Goal: Information Seeking & Learning: Learn about a topic

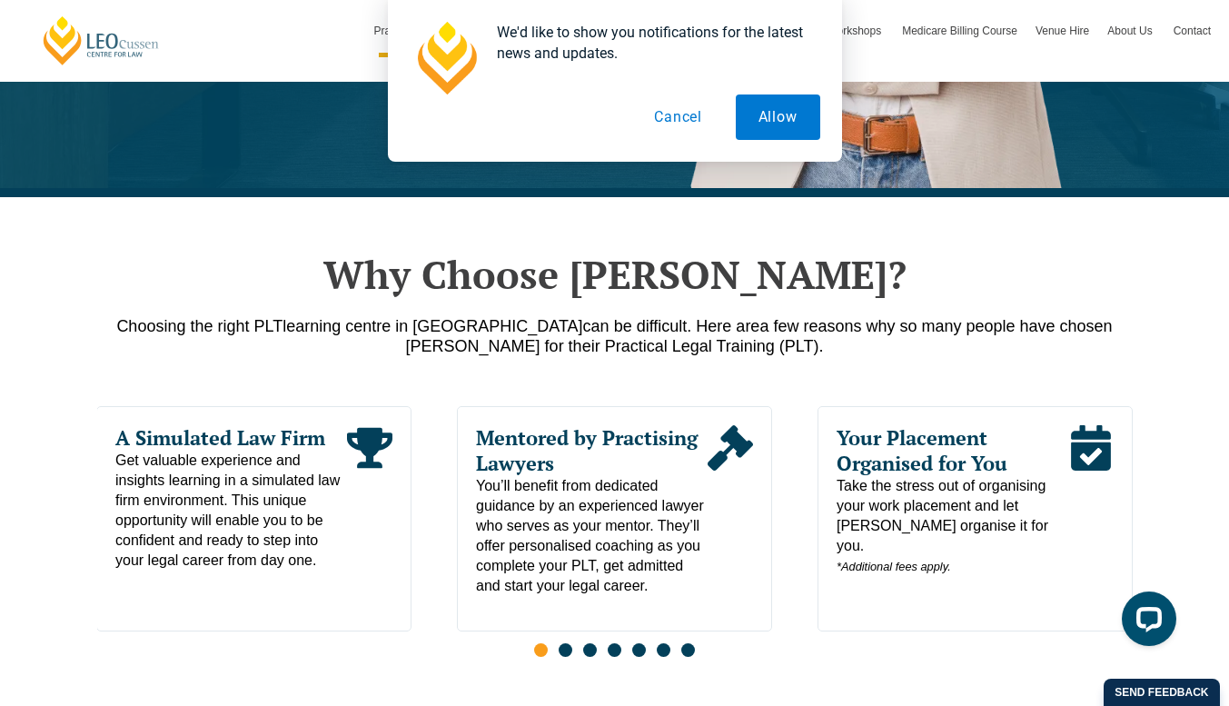
click at [694, 116] on button "Cancel" at bounding box center [678, 116] width 94 height 45
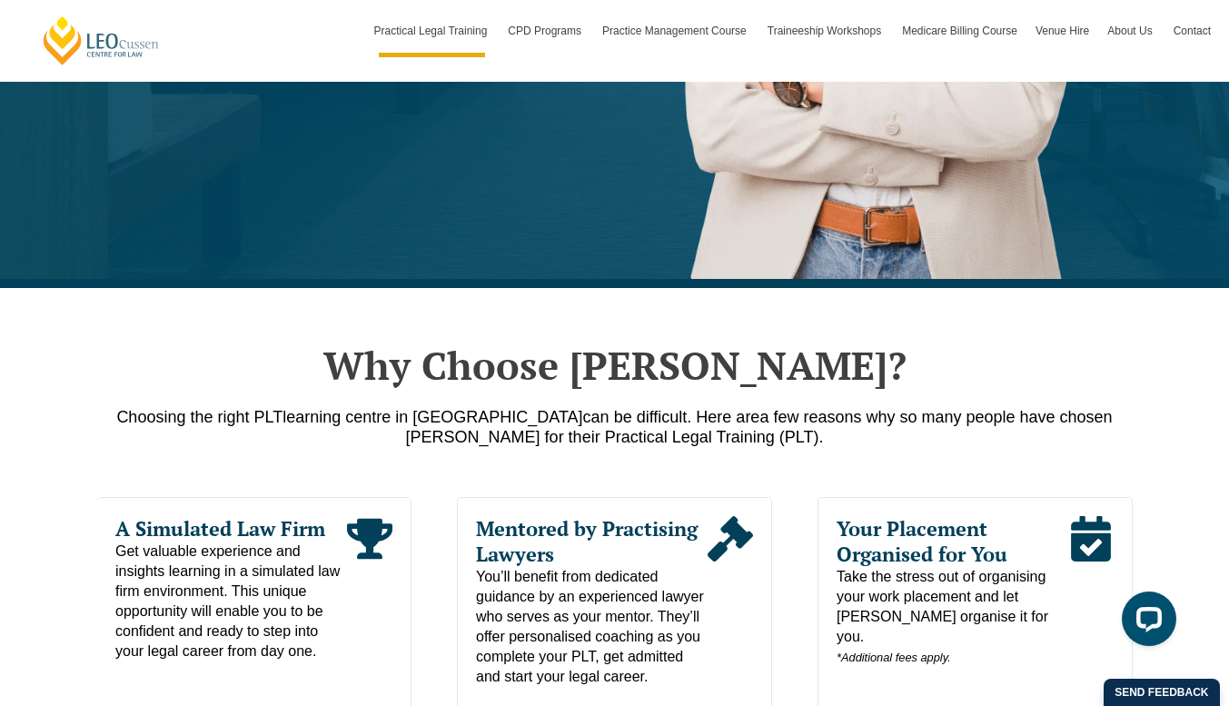
scroll to position [272, 0]
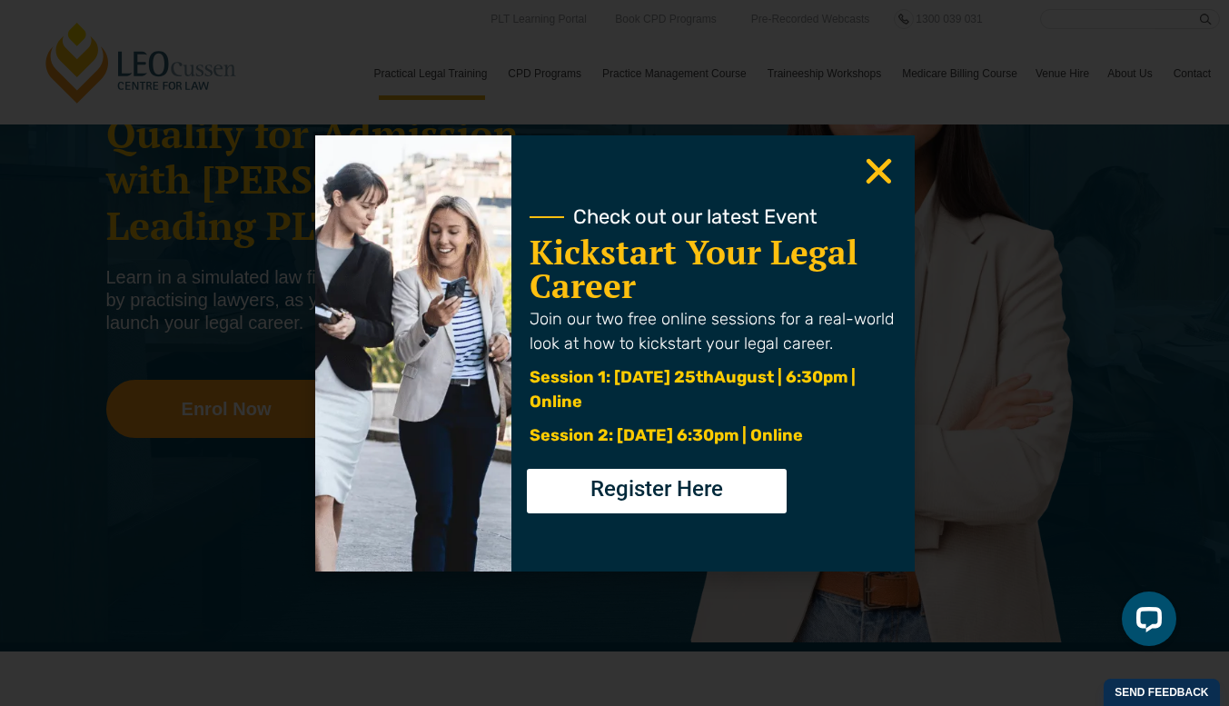
click at [877, 171] on use "Close" at bounding box center [878, 170] width 25 height 25
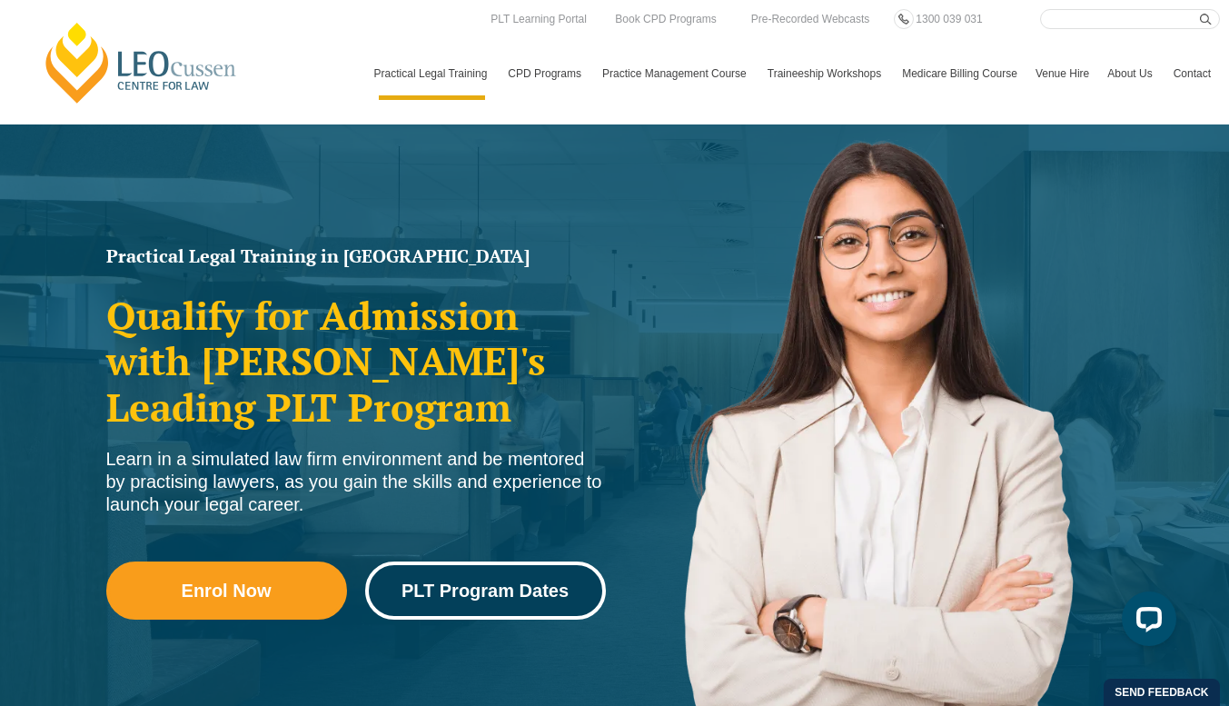
click at [484, 578] on link "PLT Program Dates" at bounding box center [485, 590] width 241 height 58
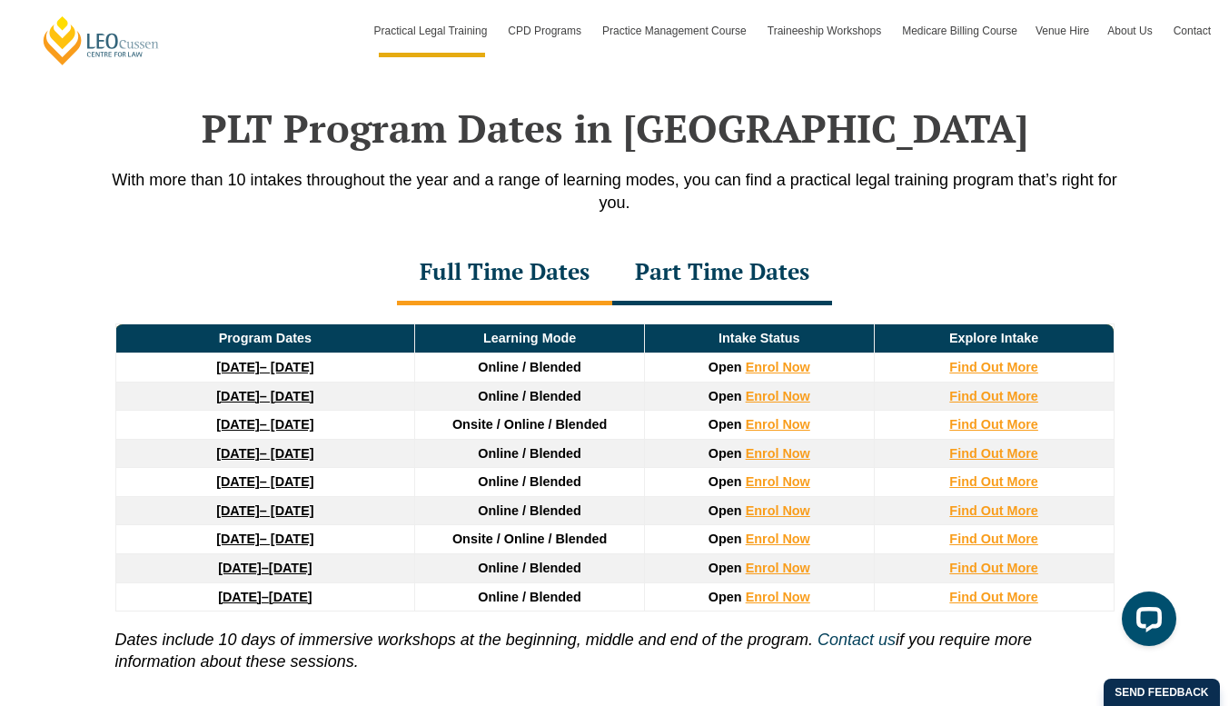
scroll to position [2370, 0]
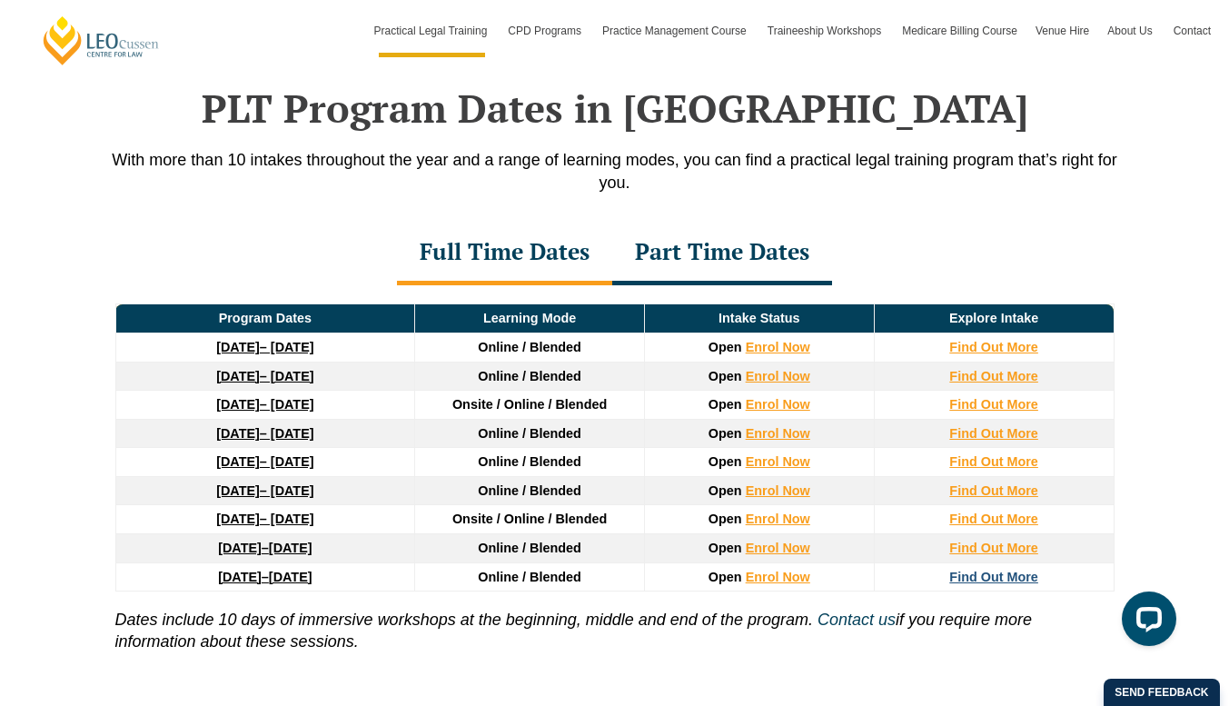
click at [997, 578] on strong "Find Out More" at bounding box center [993, 576] width 89 height 15
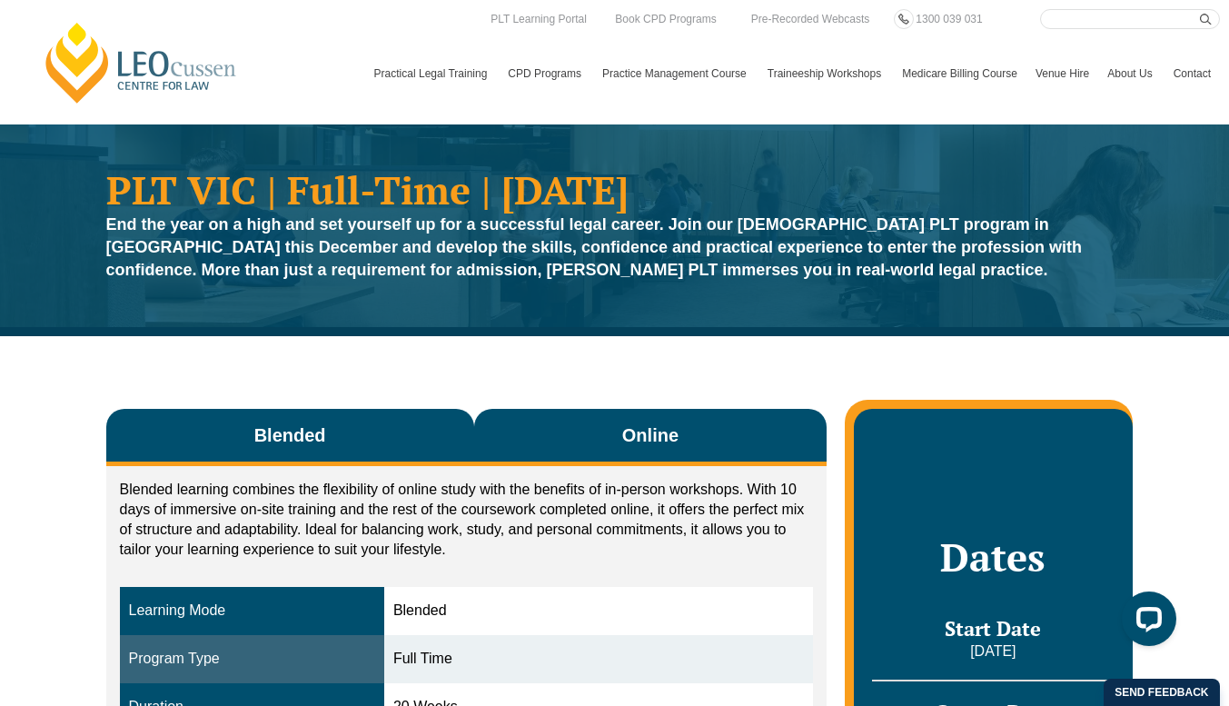
click at [631, 448] on button "Online" at bounding box center [650, 437] width 353 height 57
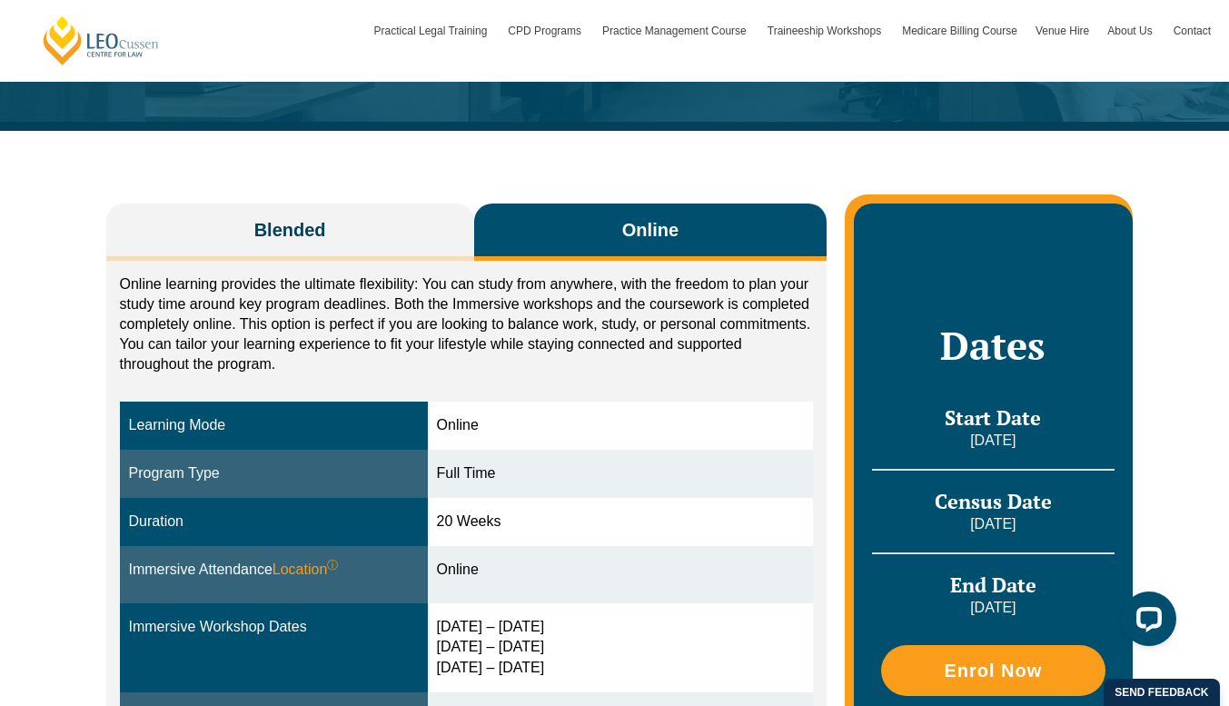
scroll to position [91, 0]
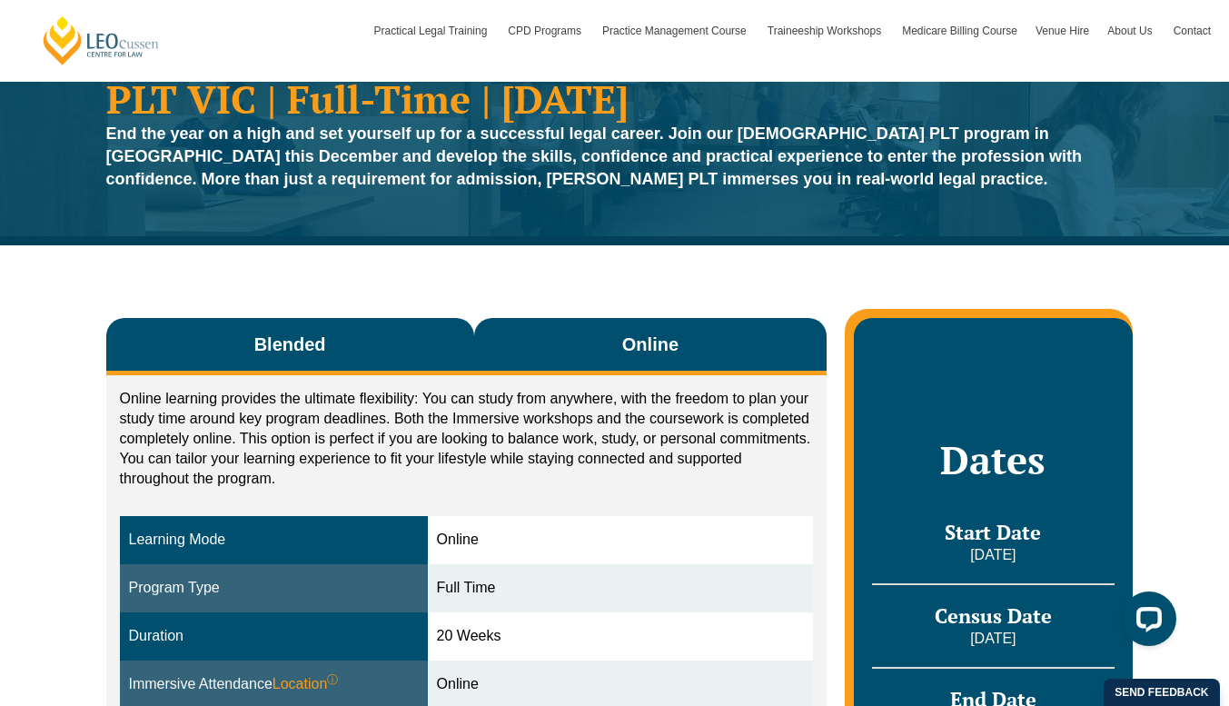
click at [330, 353] on button "Blended" at bounding box center [290, 346] width 368 height 57
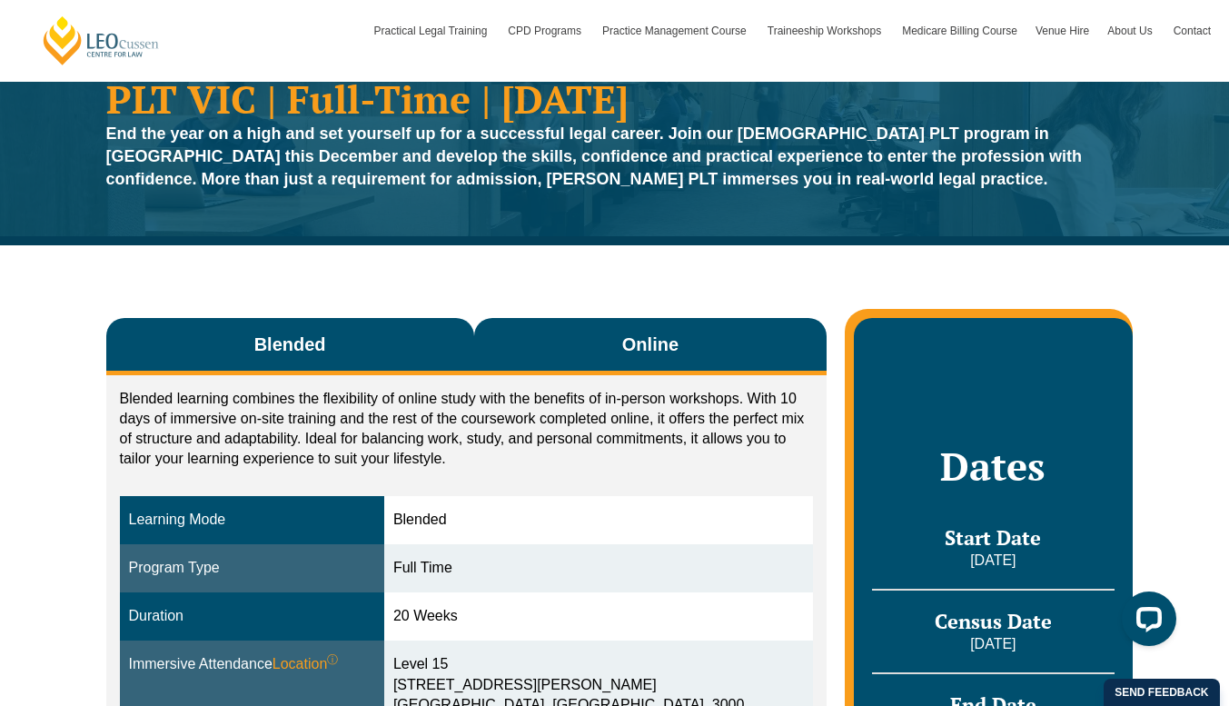
click at [654, 330] on button "Online" at bounding box center [650, 346] width 353 height 57
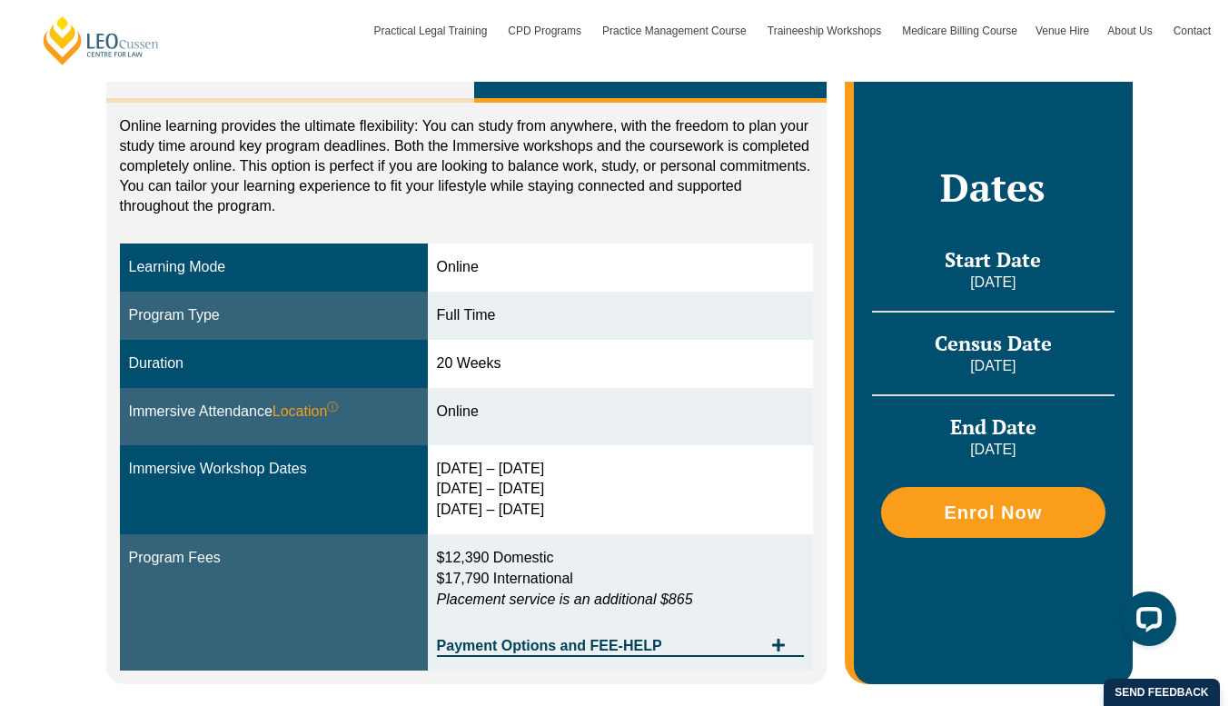
scroll to position [182, 0]
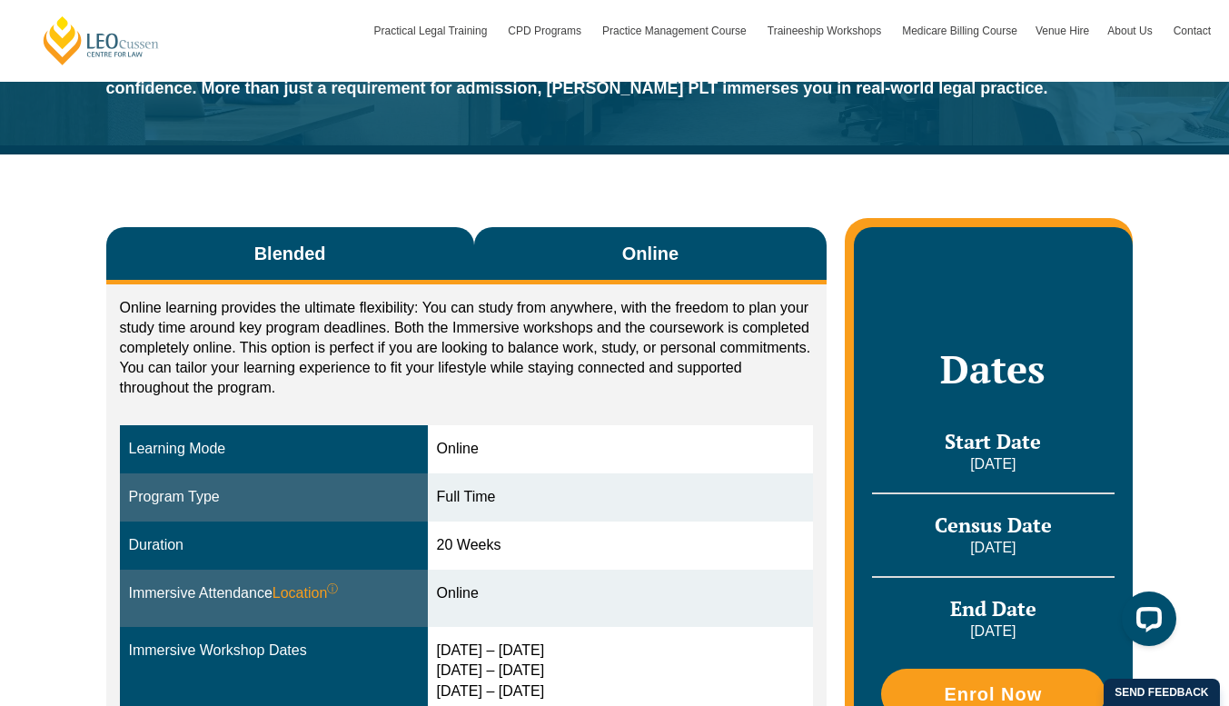
click at [391, 243] on button "Blended" at bounding box center [290, 255] width 368 height 57
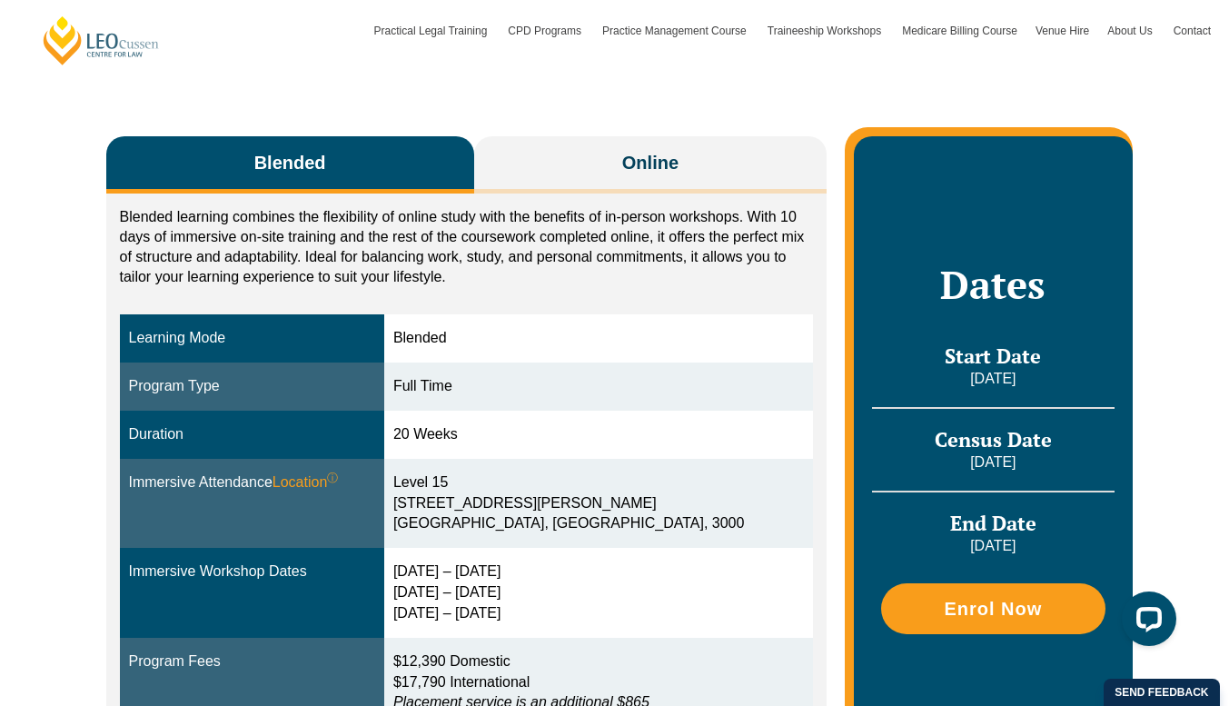
scroll to position [272, 0]
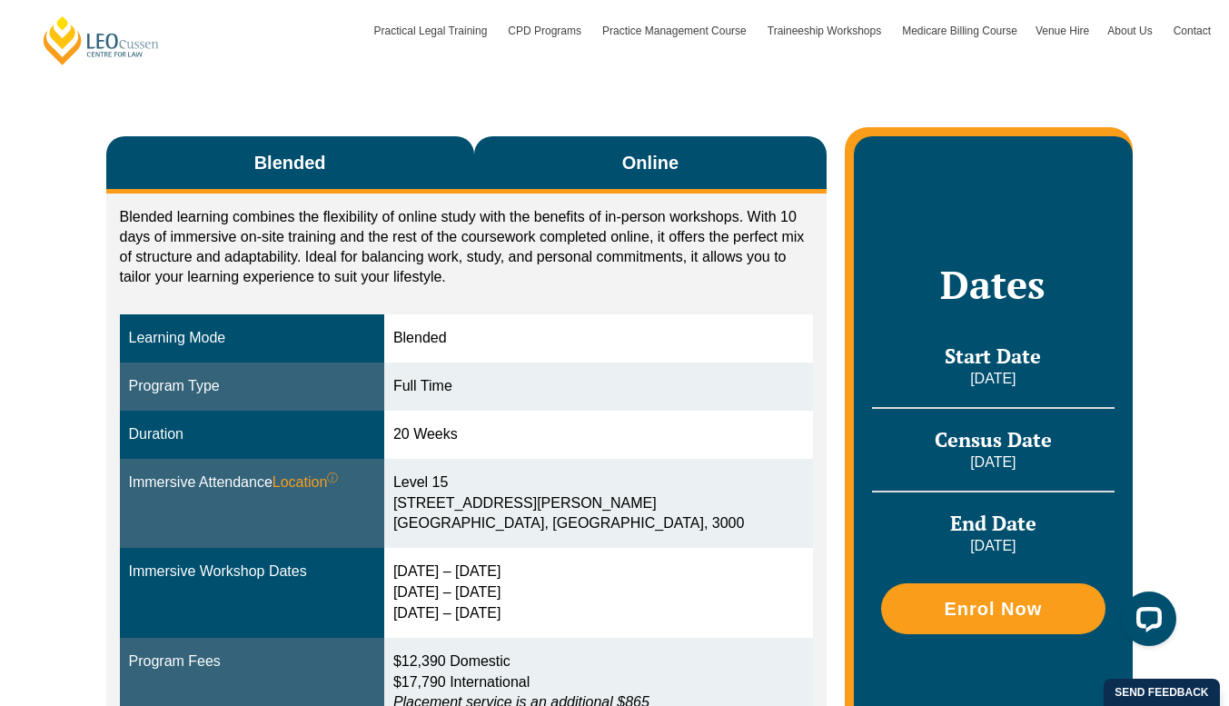
click at [634, 164] on span "Online" at bounding box center [650, 162] width 56 height 25
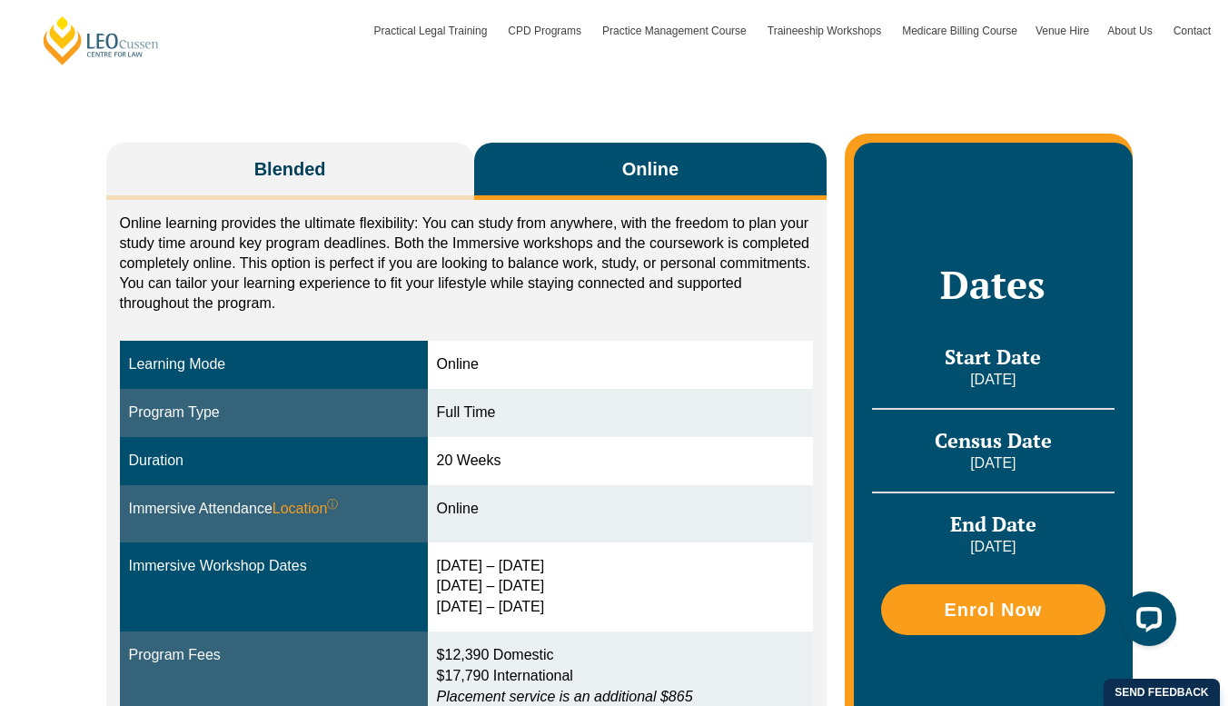
scroll to position [182, 0]
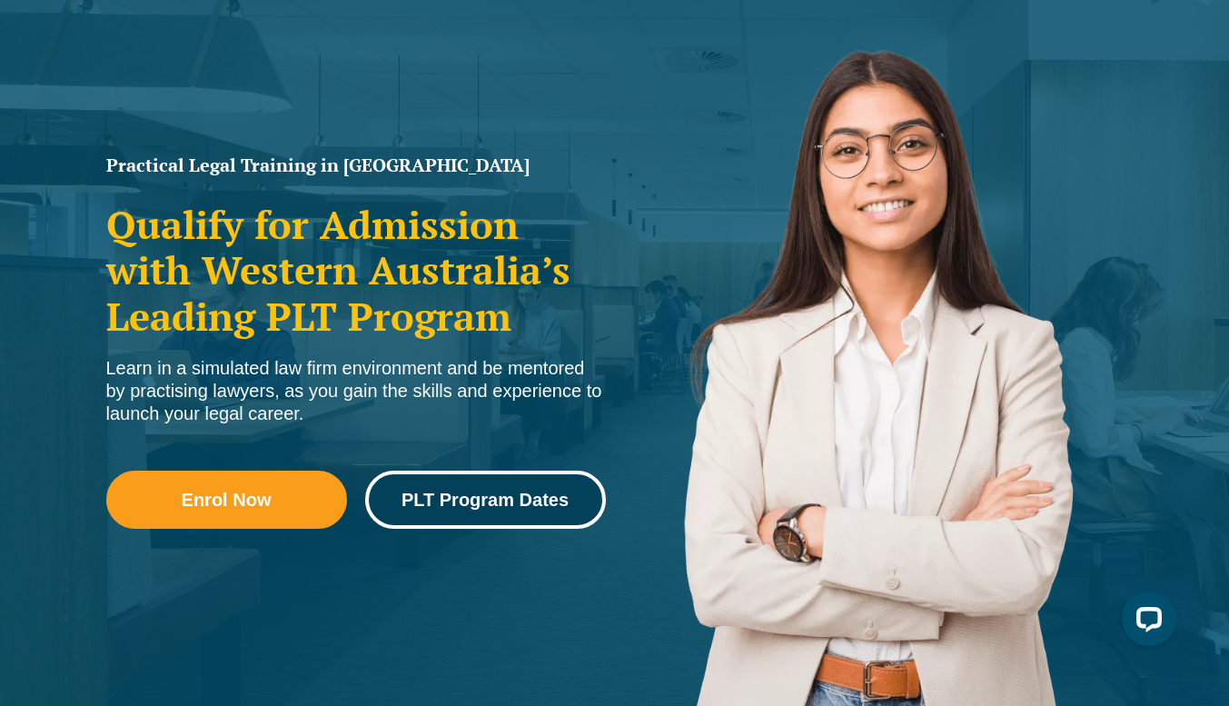
drag, startPoint x: 443, startPoint y: 490, endPoint x: 530, endPoint y: 496, distance: 87.4
click at [443, 490] on span "PLT Program Dates" at bounding box center [484, 499] width 167 height 18
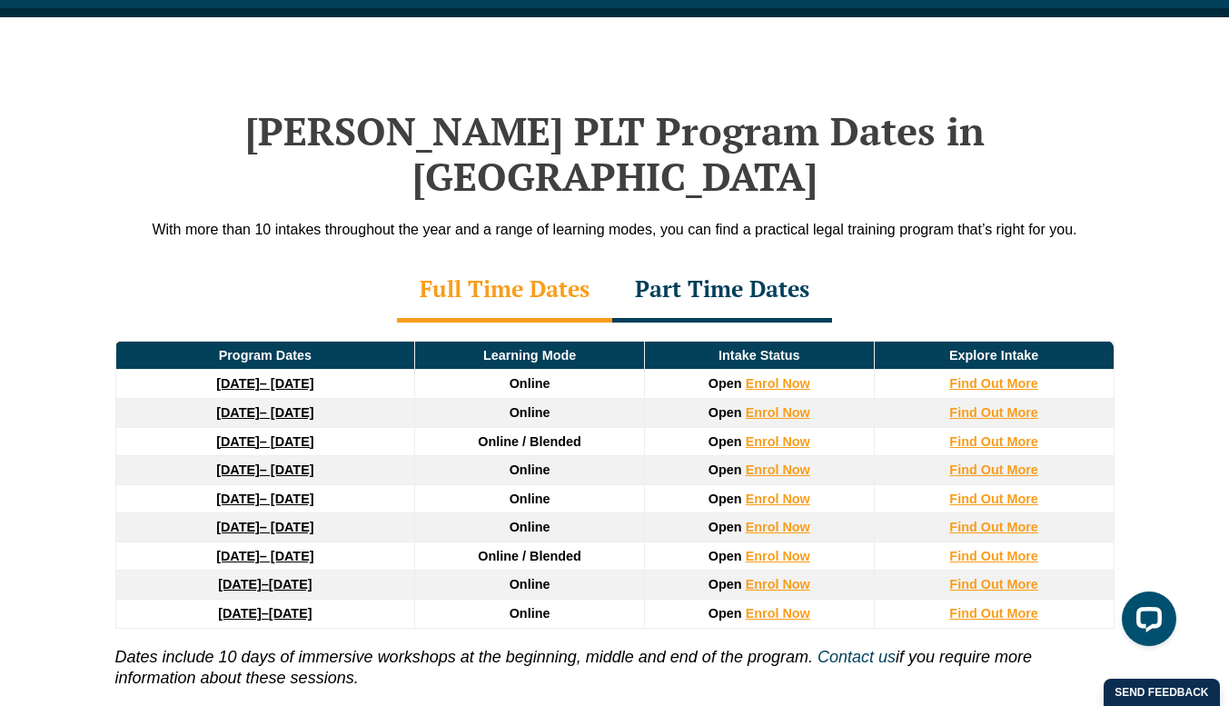
scroll to position [2370, 0]
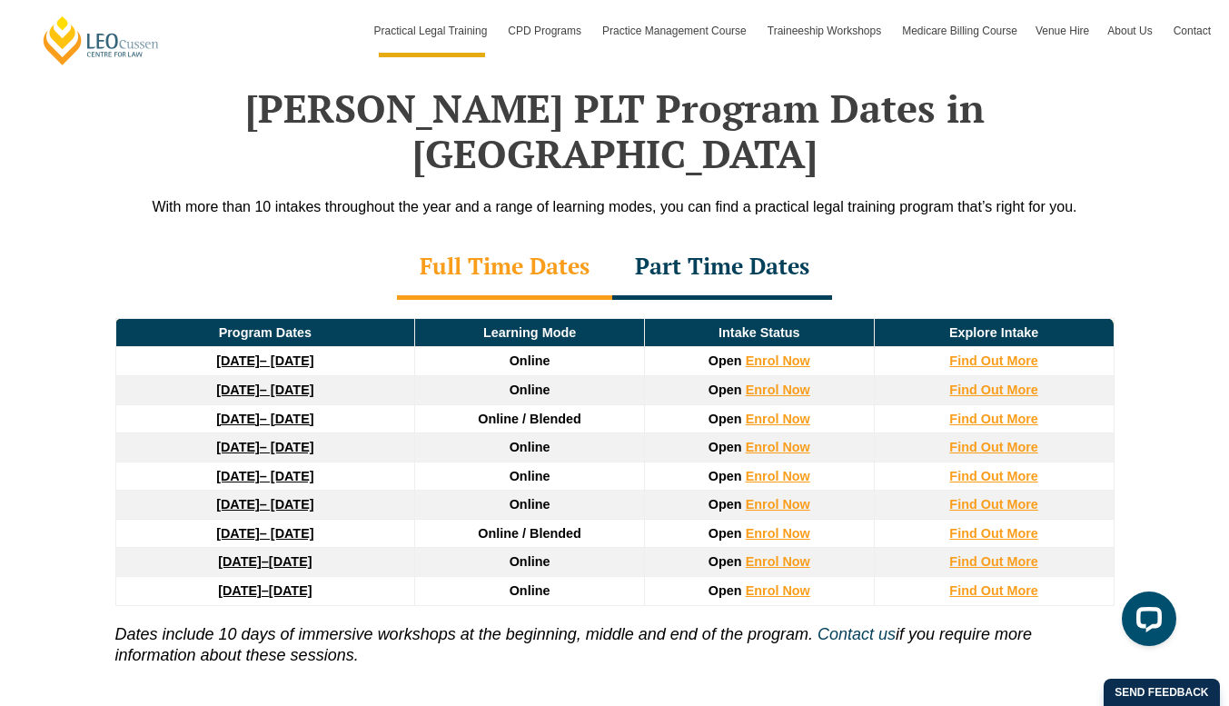
click at [311, 583] on span "[DATE]" at bounding box center [291, 590] width 44 height 15
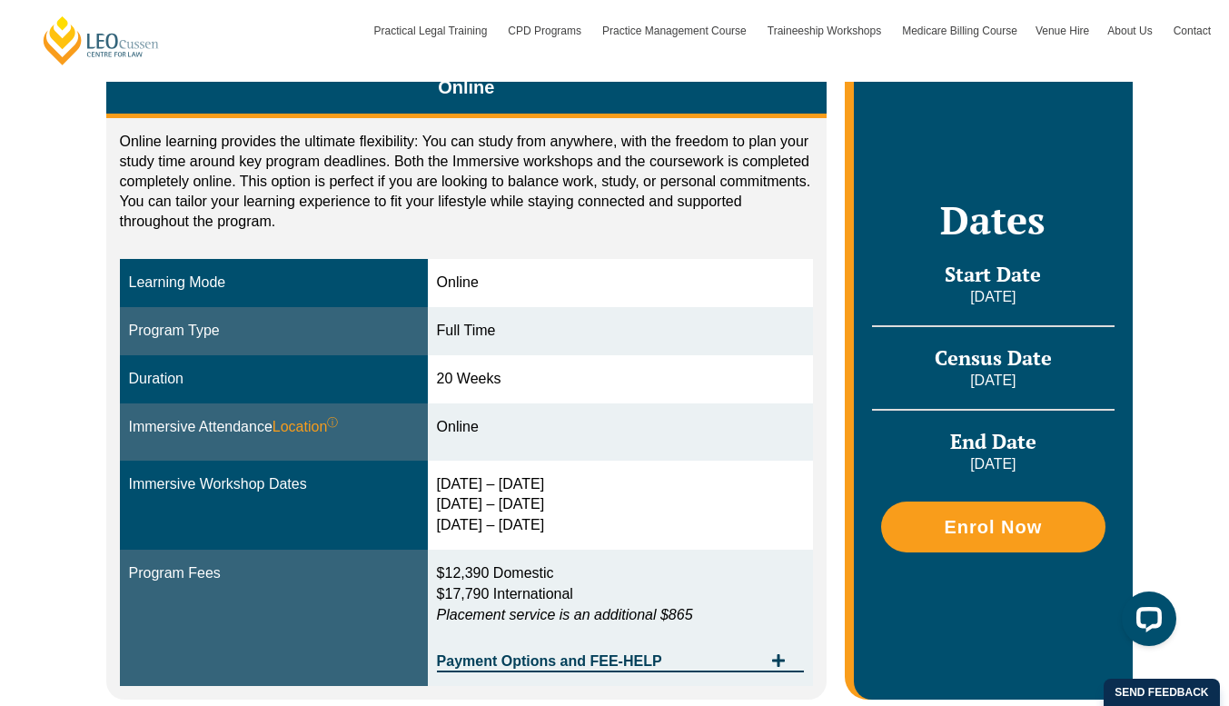
scroll to position [414, 0]
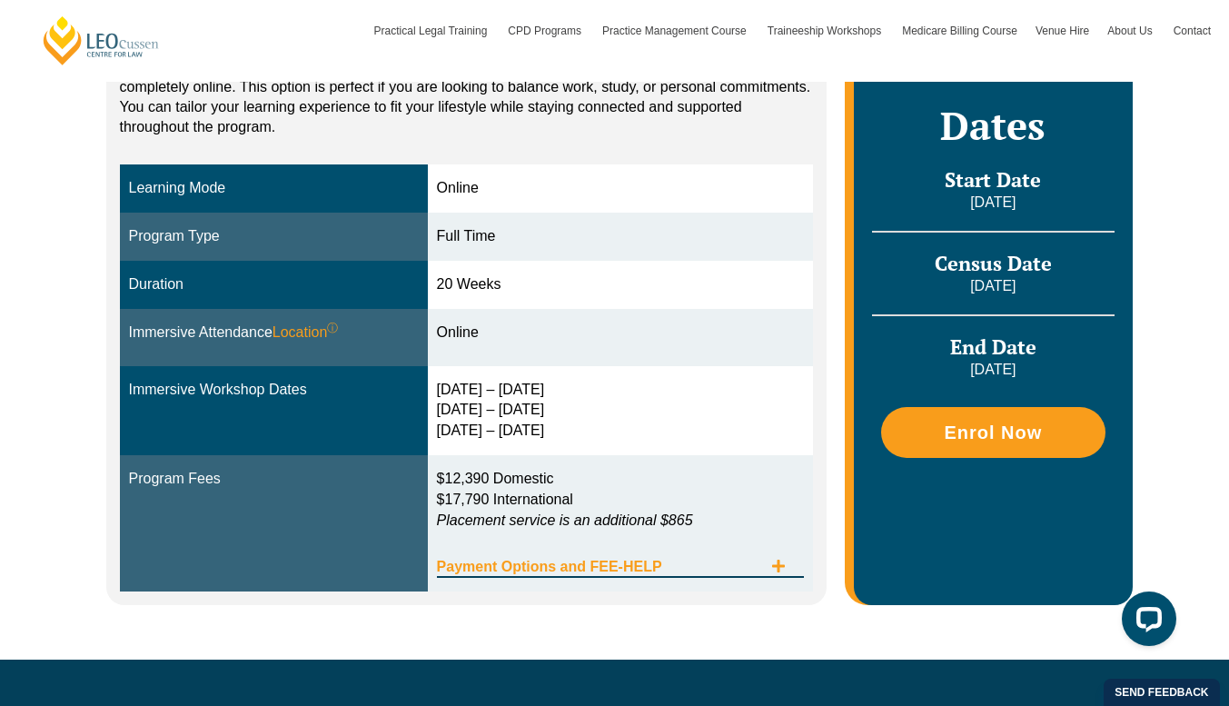
click at [751, 572] on span "Payment Options and FEE-HELP" at bounding box center [600, 566] width 326 height 15
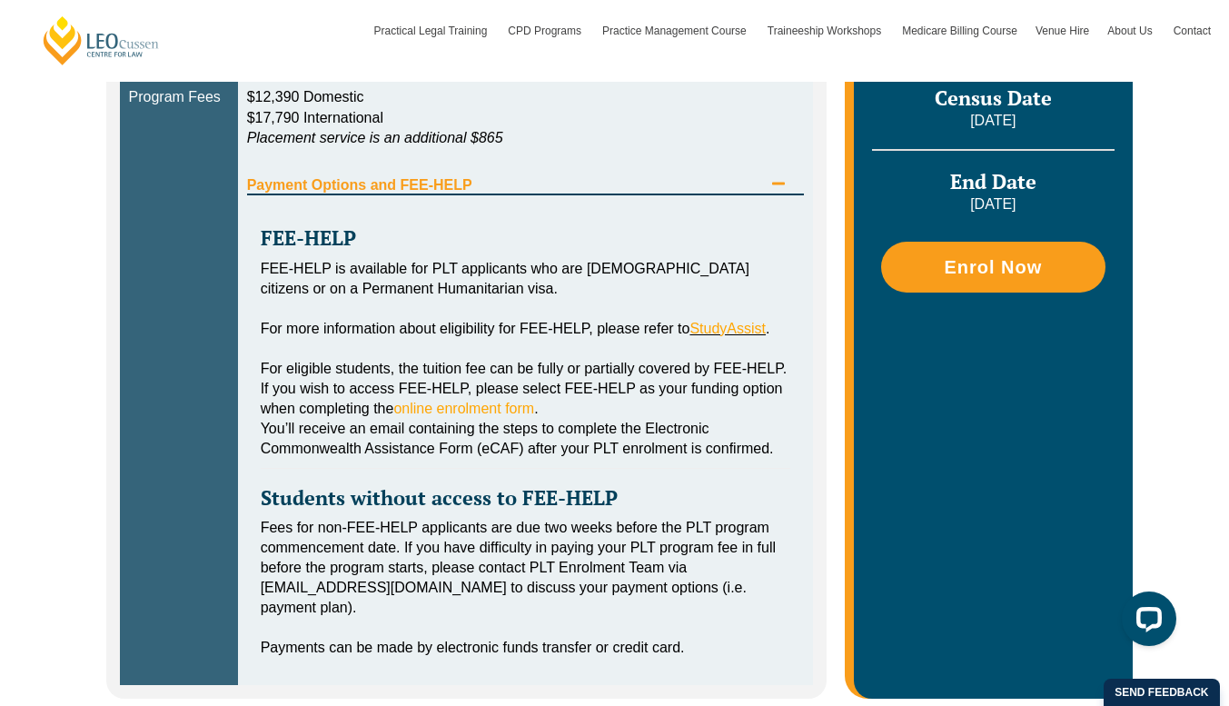
scroll to position [868, 0]
